Goal: Transaction & Acquisition: Purchase product/service

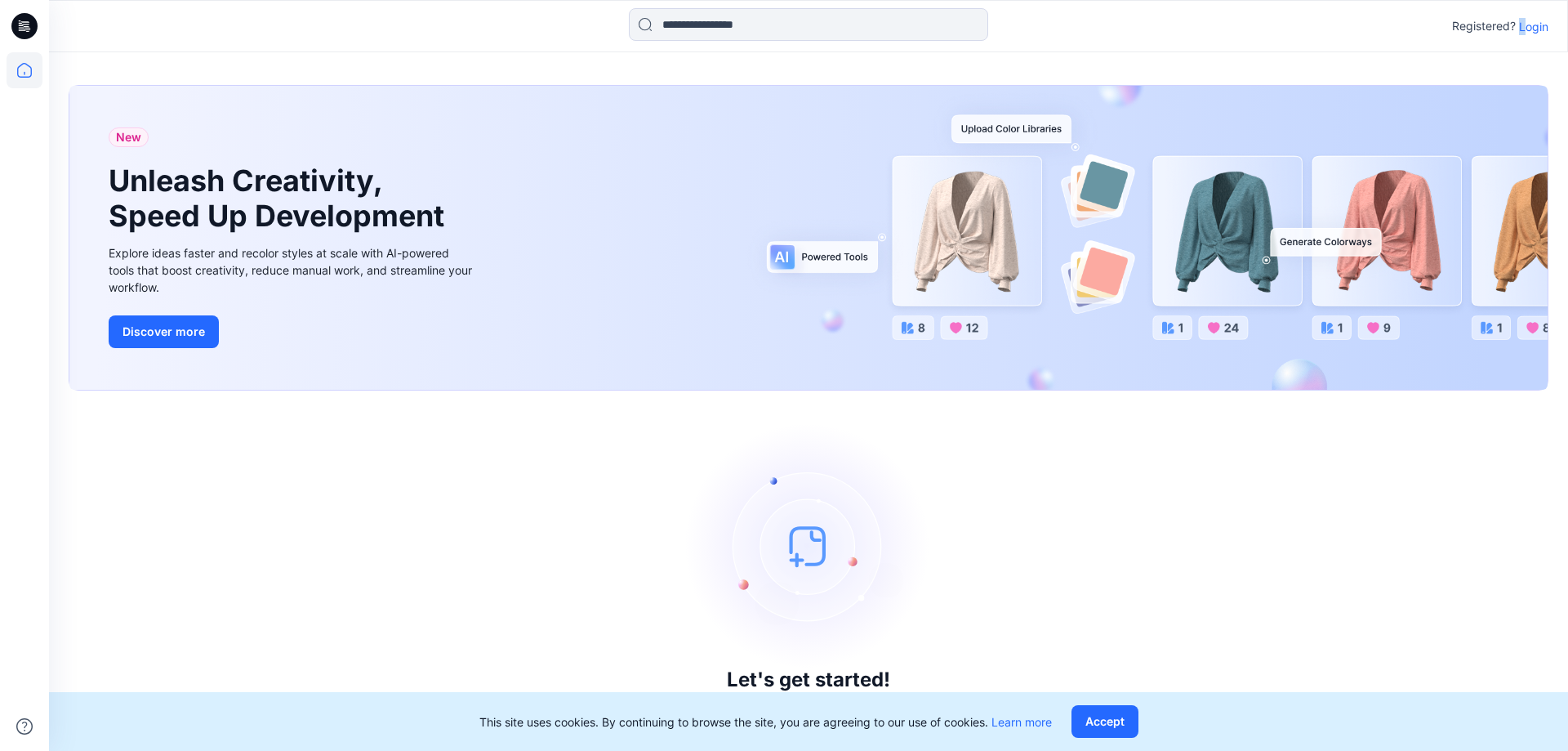
click at [1523, 27] on p "Login" at bounding box center [1534, 27] width 29 height 17
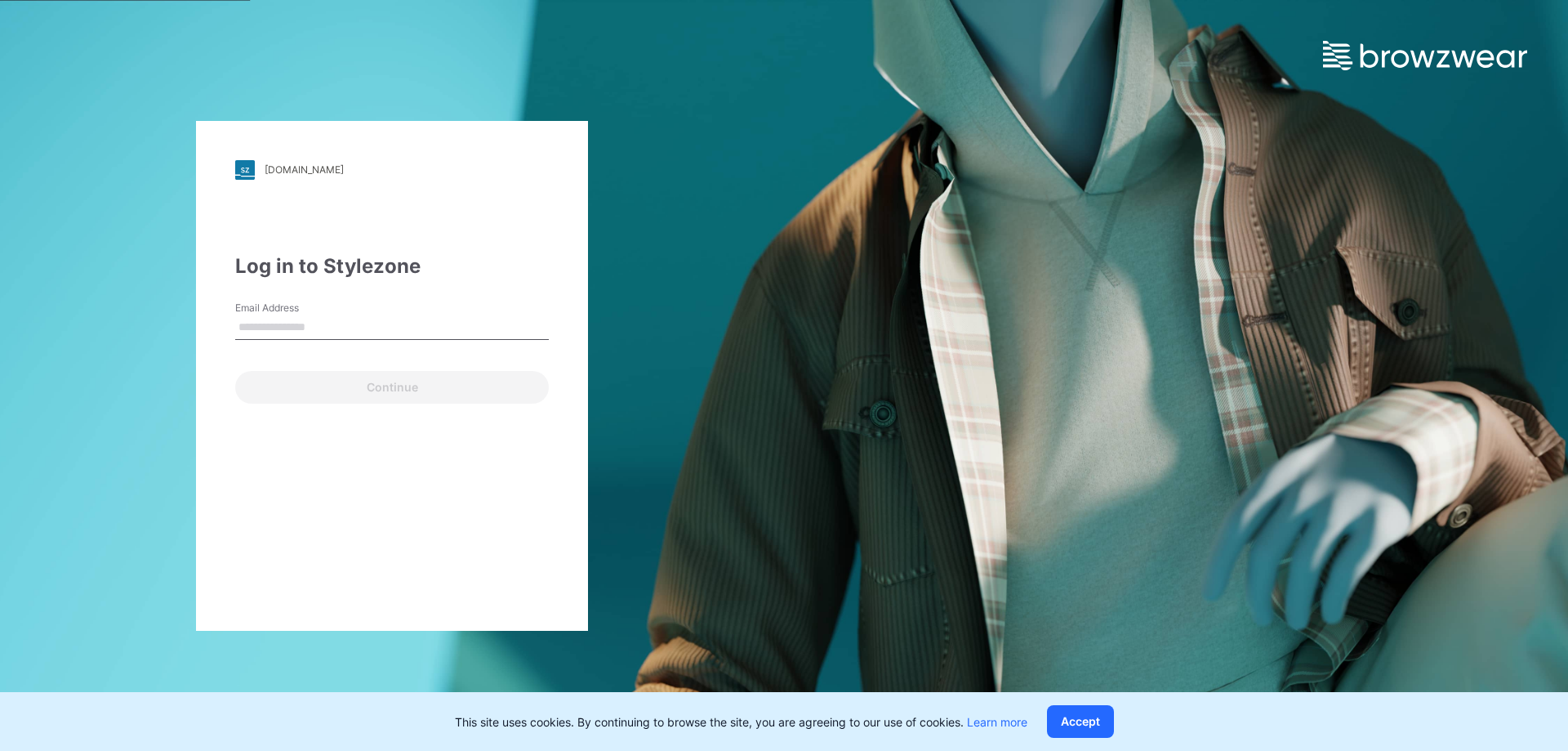
type input "**********"
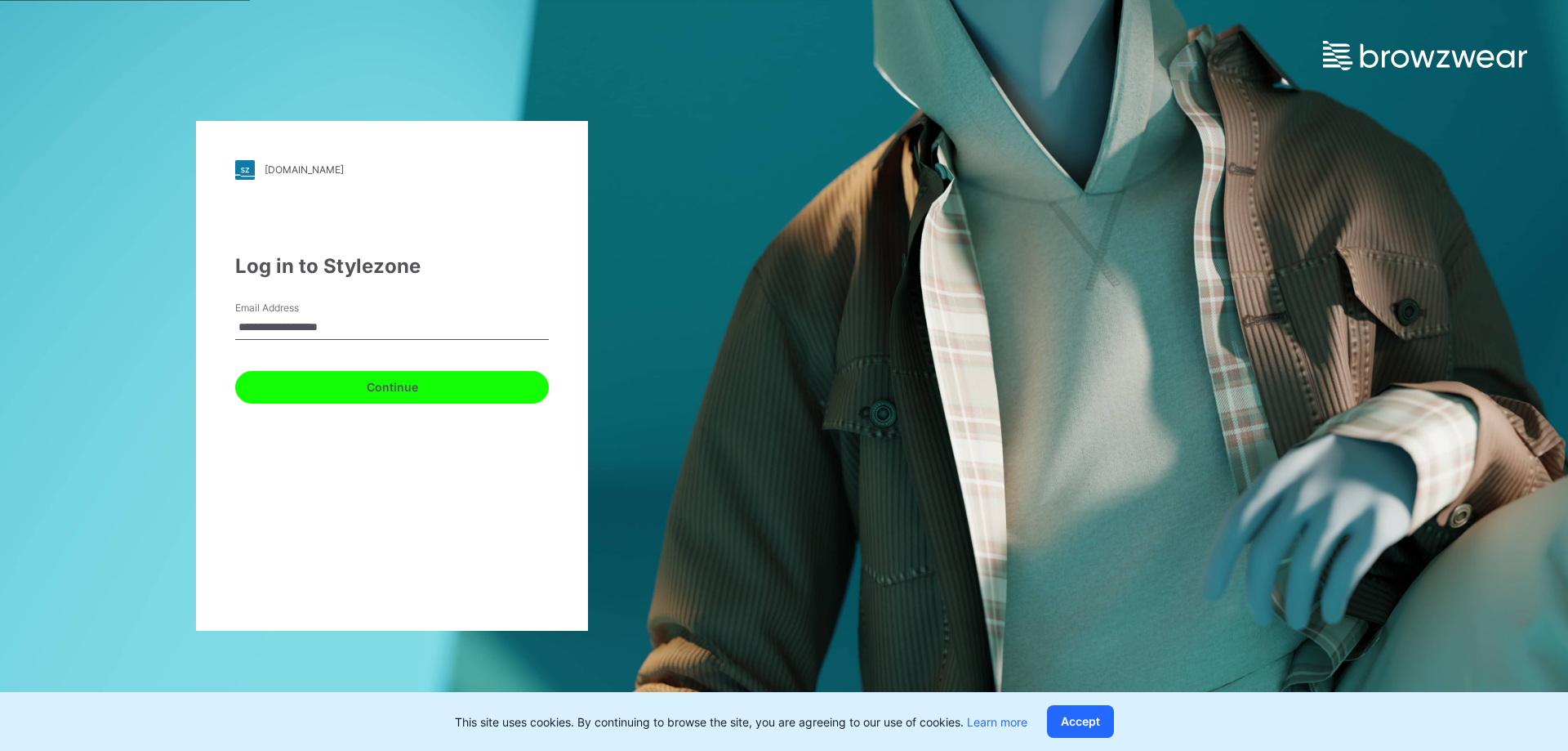
click at [389, 392] on button "Continue" at bounding box center [392, 387] width 314 height 33
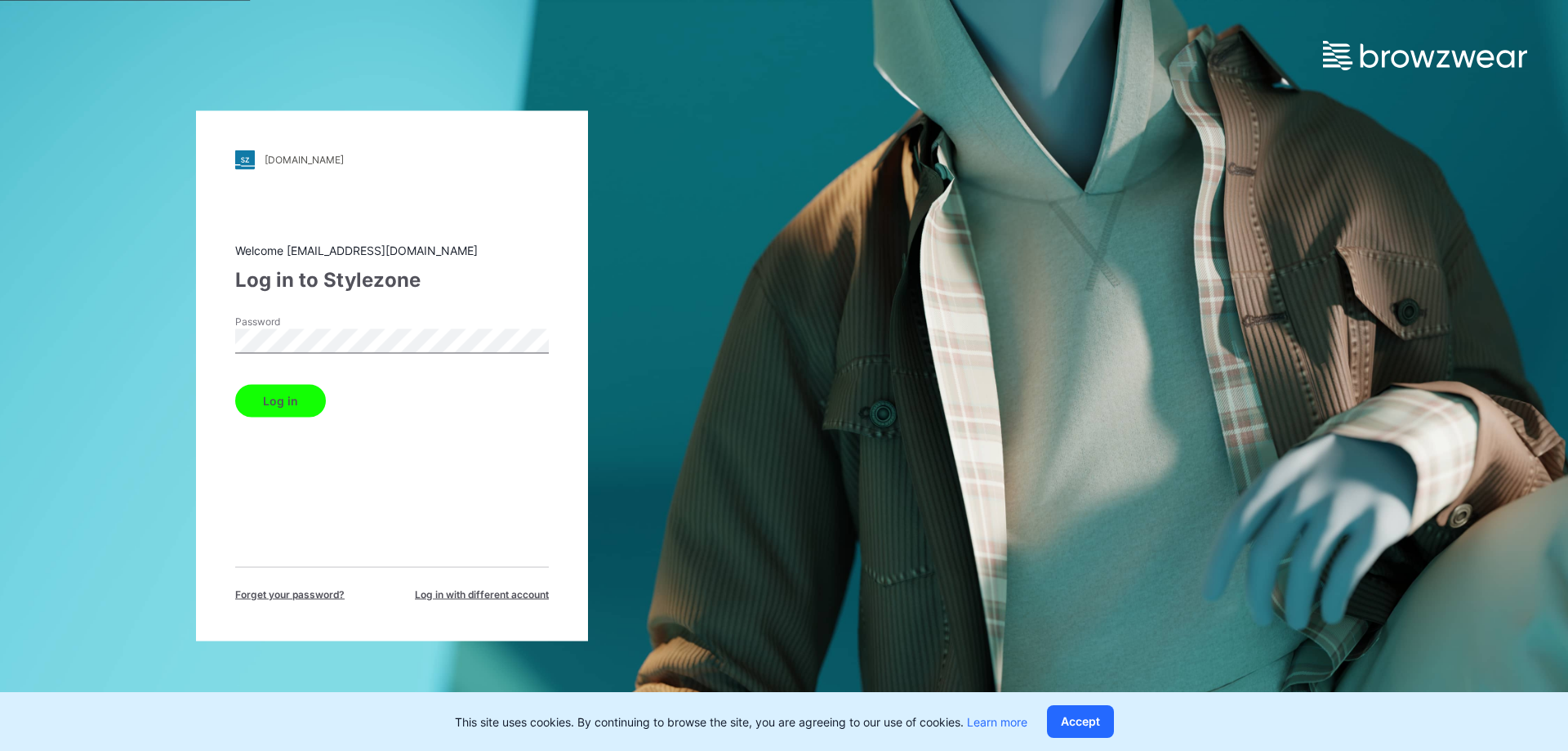
click at [302, 392] on button "Log in" at bounding box center [280, 401] width 91 height 33
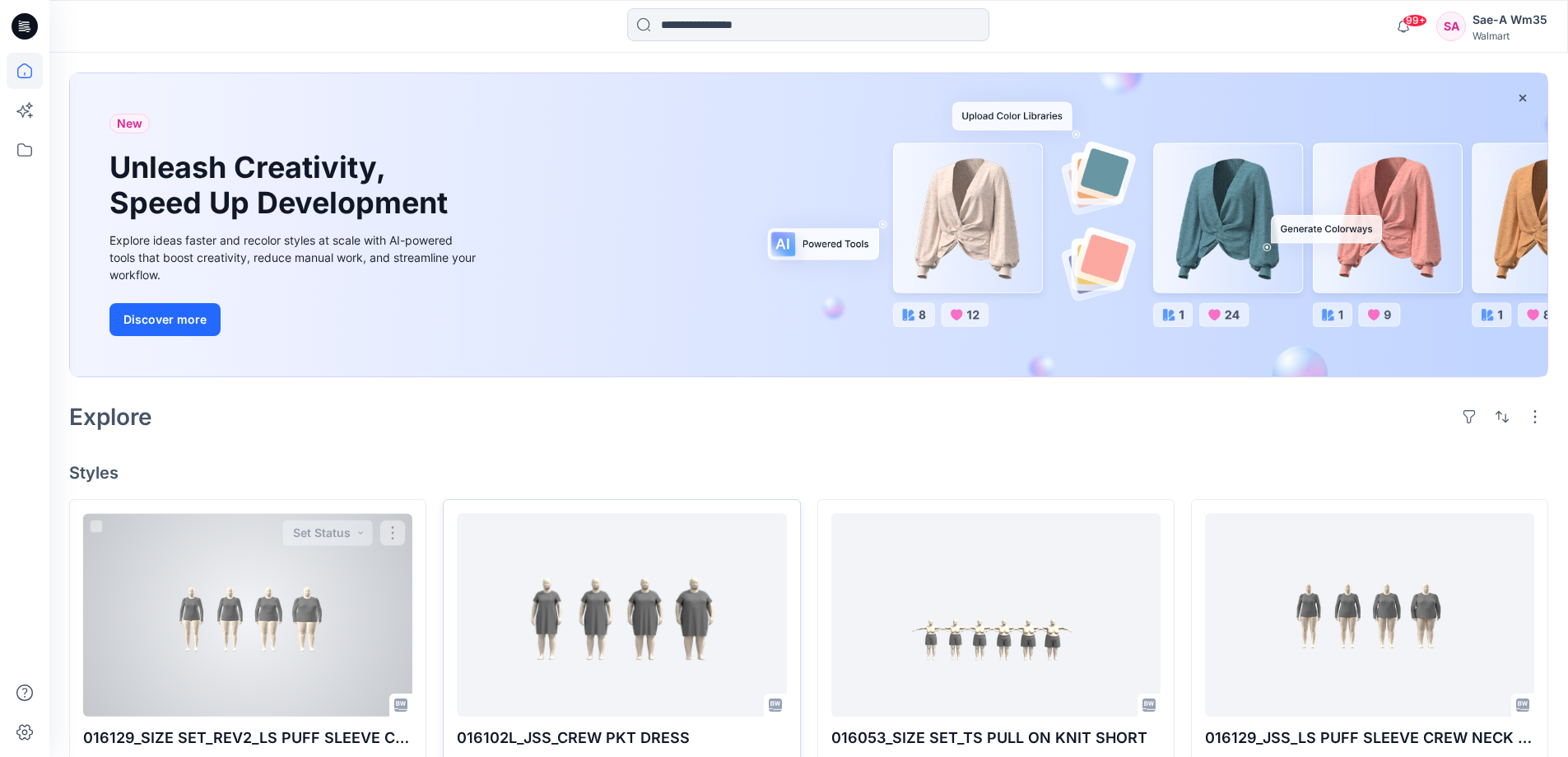
scroll to position [247, 0]
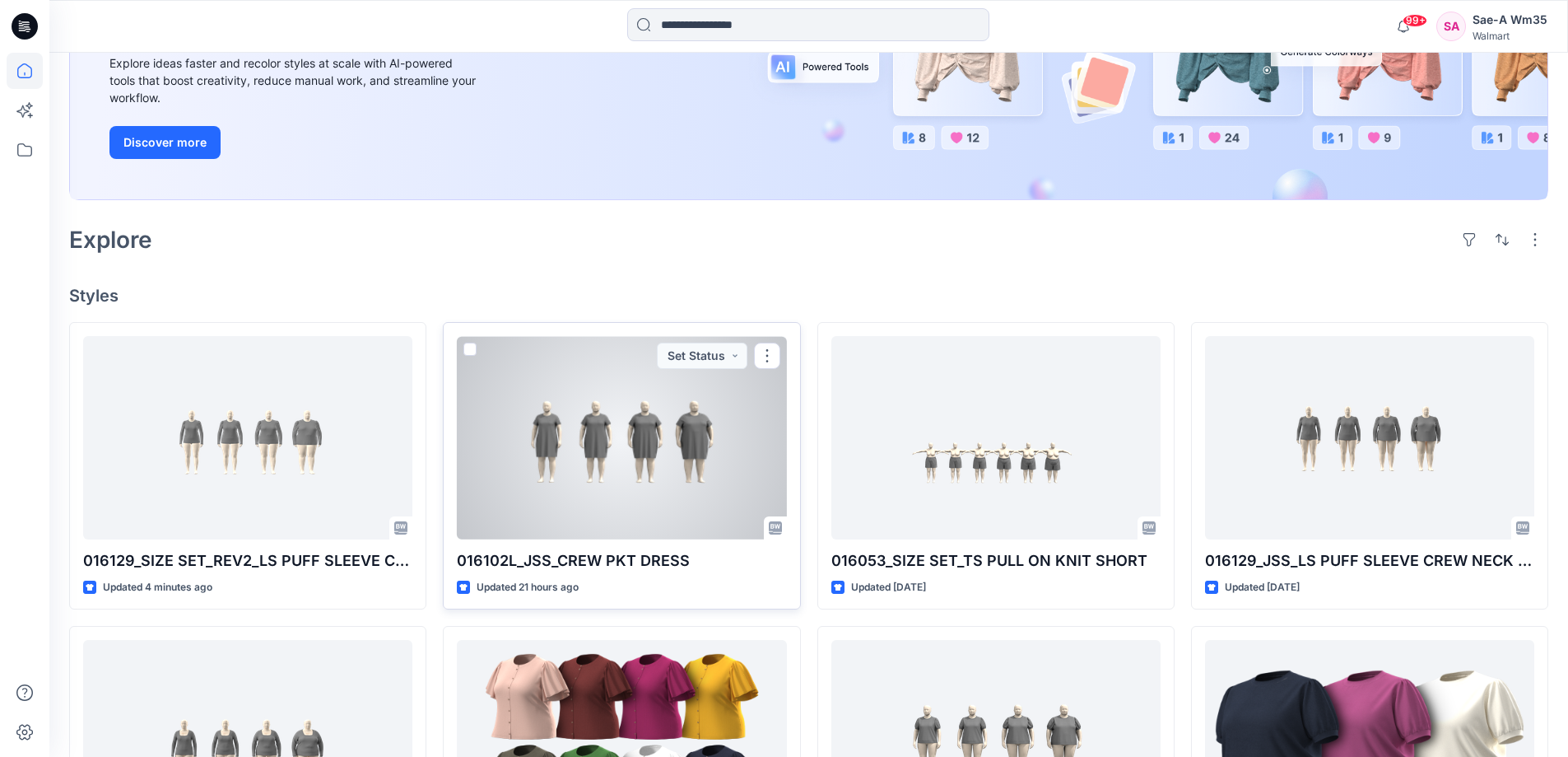
click at [622, 559] on p "016102L_JSS_CREW PKT DRESS" at bounding box center [621, 561] width 329 height 23
click at [576, 411] on div at bounding box center [621, 437] width 329 height 204
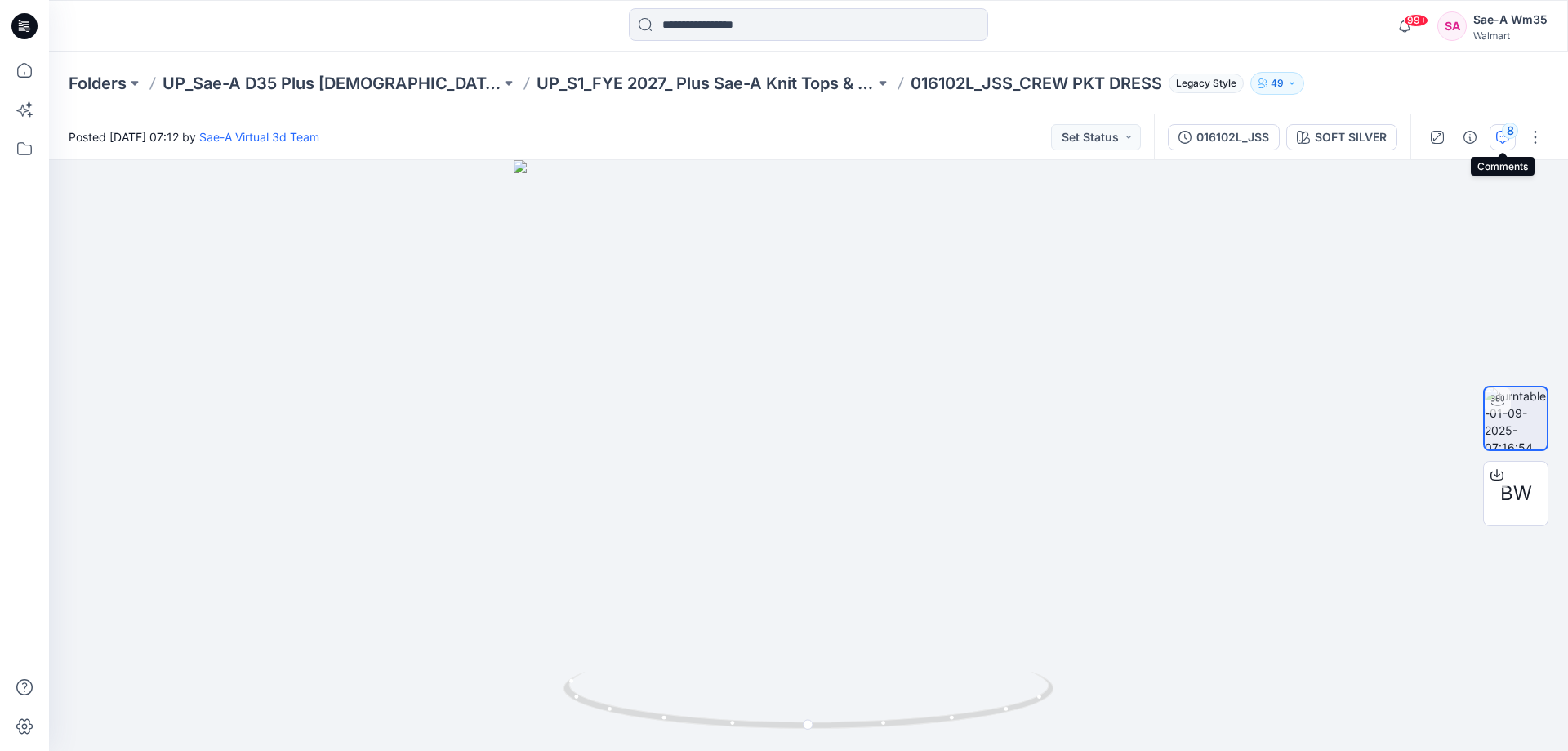
click at [1511, 134] on div "8" at bounding box center [1510, 131] width 16 height 16
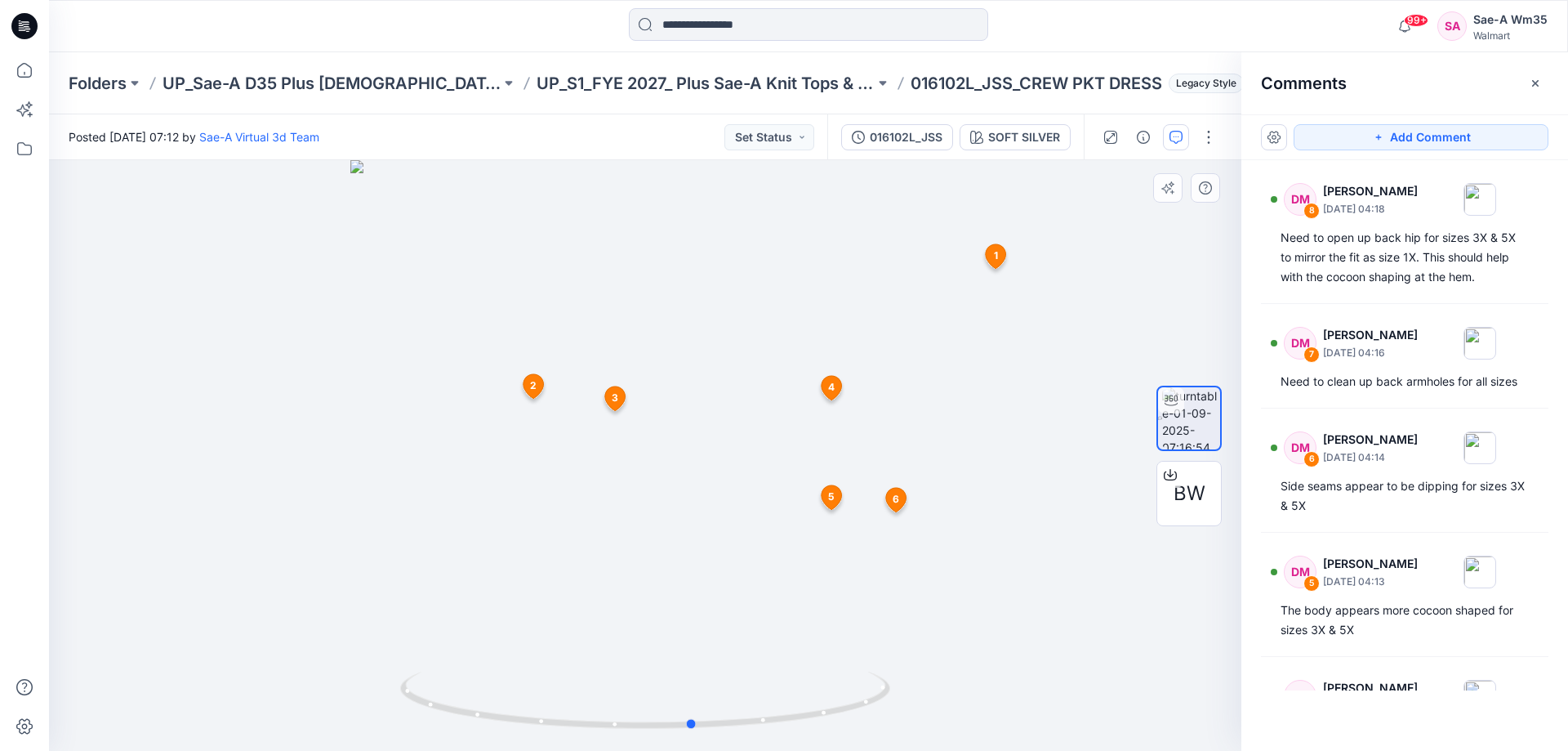
drag, startPoint x: 880, startPoint y: 693, endPoint x: 943, endPoint y: 681, distance: 64.1
click at [943, 681] on div at bounding box center [646, 456] width 1193 height 591
click at [553, 125] on div "Posted [DATE] 07:12 by Sae-A Virtual 3d Team Set Status" at bounding box center [438, 136] width 779 height 45
